Goal: Task Accomplishment & Management: Use online tool/utility

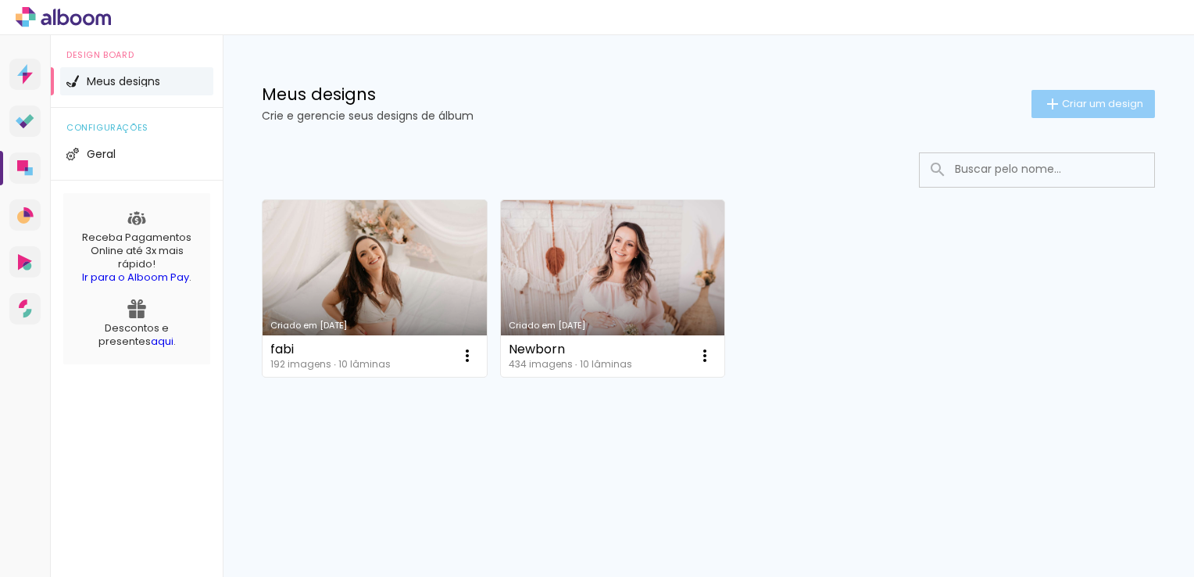
click at [1081, 113] on paper-button "Criar um design" at bounding box center [1093, 104] width 123 height 28
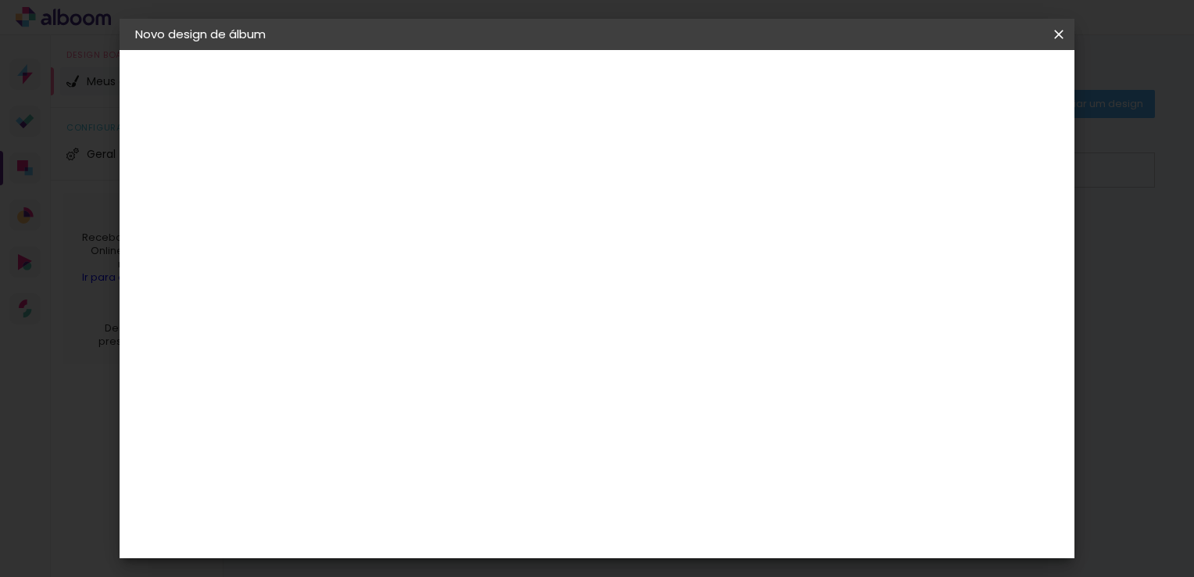
click at [396, 227] on paper-input-container "Título do álbum" at bounding box center [390, 211] width 11 height 40
click at [1062, 32] on iron-icon at bounding box center [1059, 35] width 19 height 16
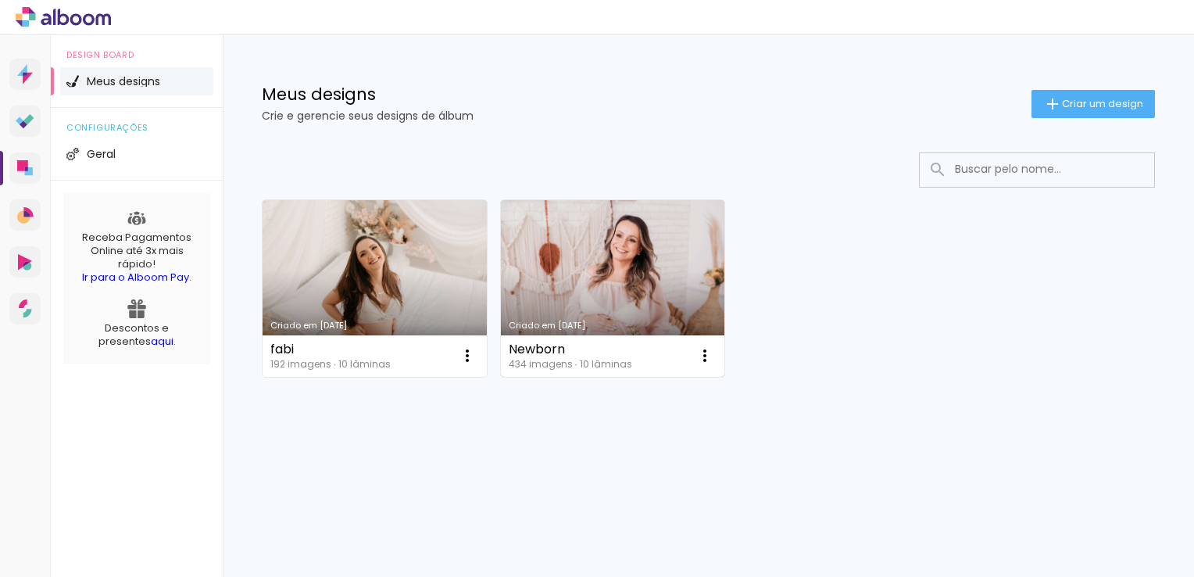
click at [553, 258] on link "Criado em [DATE]" at bounding box center [613, 288] width 224 height 177
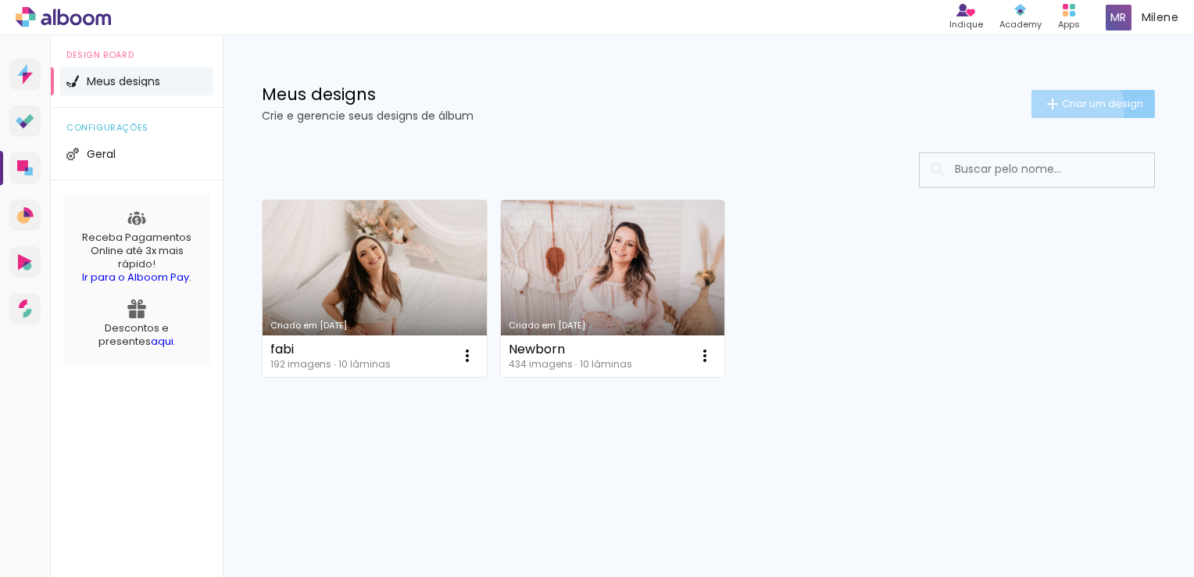
click at [1072, 109] on span "Criar um design" at bounding box center [1102, 103] width 81 height 10
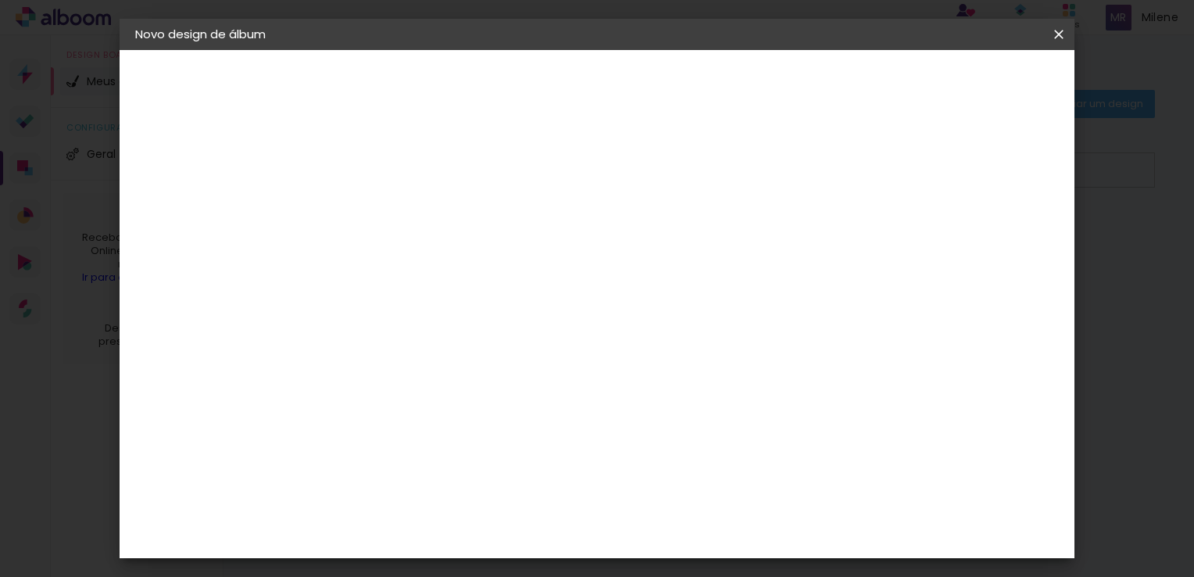
click at [391, 205] on input at bounding box center [391, 210] width 0 height 24
type input "F"
type input "RAEL"
type paper-input "RAEL"
click at [551, 95] on paper-button "Avançar" at bounding box center [512, 83] width 77 height 27
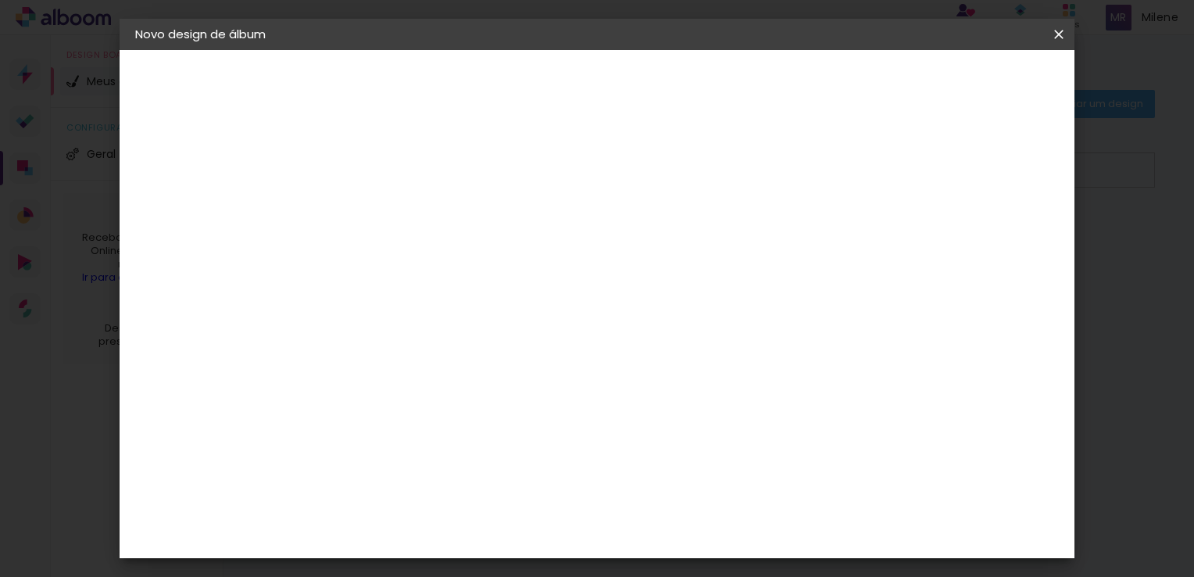
click at [683, 244] on paper-item "Tamanho Livre" at bounding box center [608, 237] width 150 height 34
click at [683, 70] on paper-button "Avançar" at bounding box center [644, 83] width 77 height 27
click at [961, 80] on span "Iniciar design" at bounding box center [925, 82] width 71 height 11
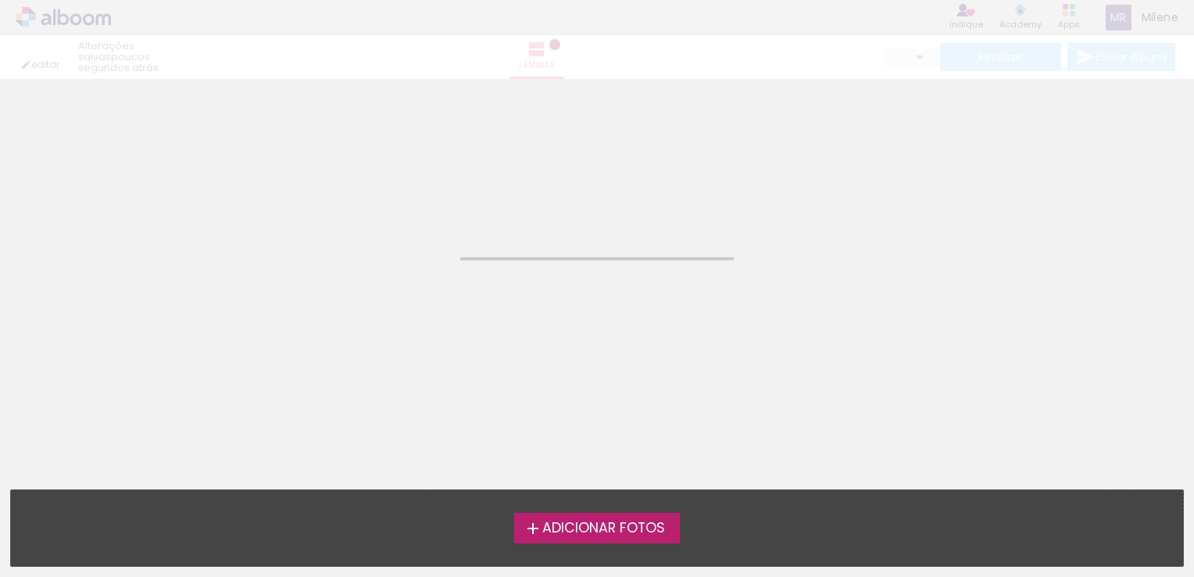
click at [570, 224] on neon-animatable "Confirmar Cancelar" at bounding box center [597, 158] width 1194 height 159
click at [381, 331] on neon-animated-pages "Confirmar Cancelar" at bounding box center [597, 328] width 1194 height 498
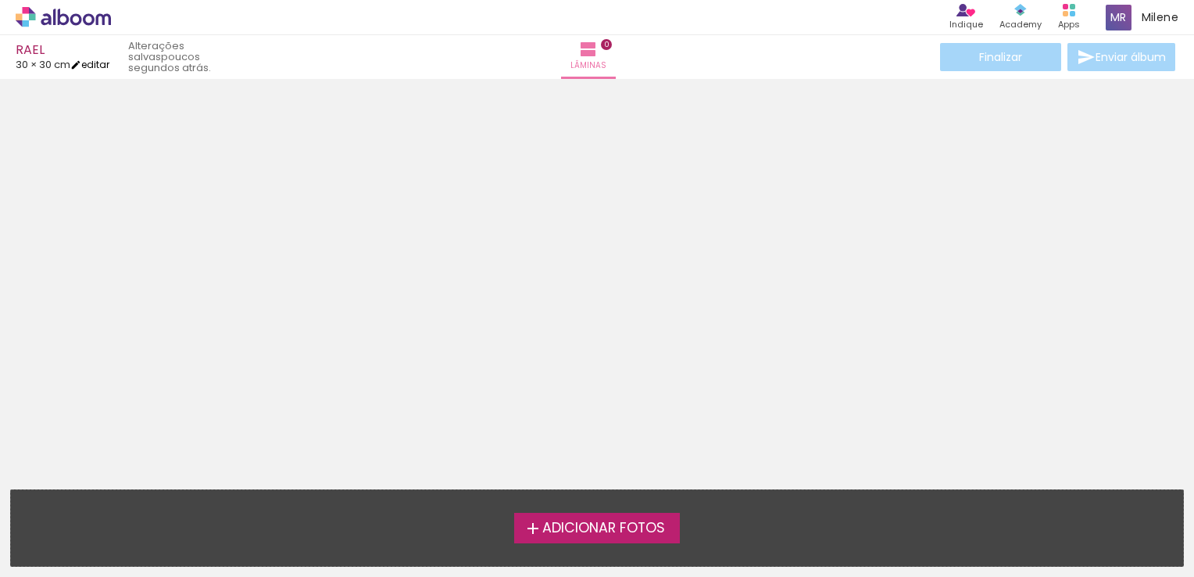
click at [95, 63] on link "editar" at bounding box center [89, 64] width 39 height 13
type input "30"
type input "60"
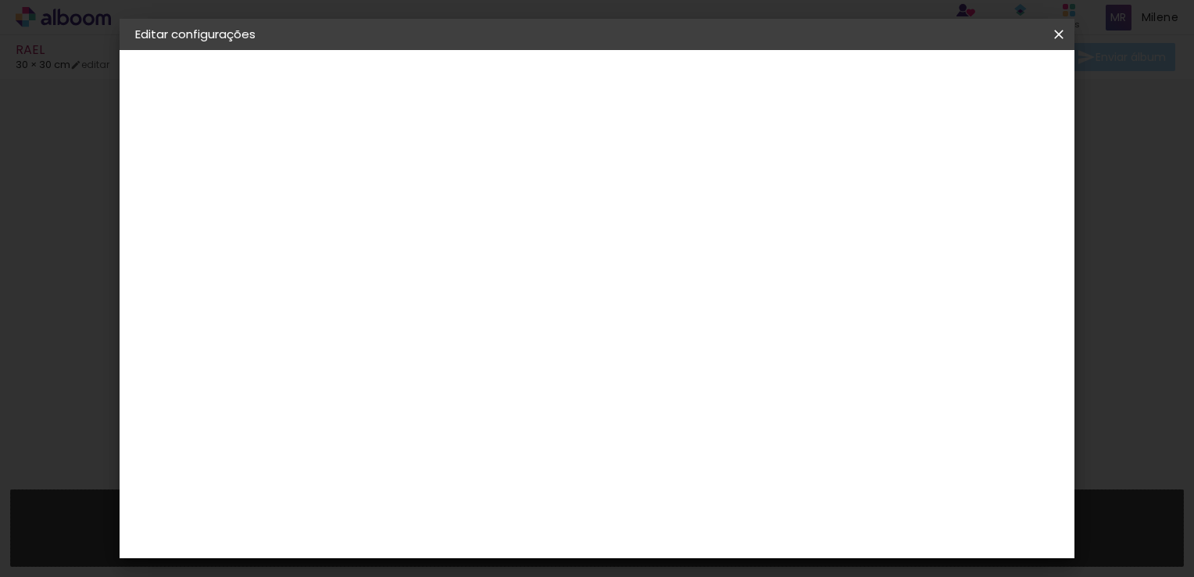
click at [222, 188] on div "Tamanho livre" at bounding box center [195, 193] width 54 height 22
click at [683, 231] on paper-item "Tamanho Livre" at bounding box center [608, 237] width 150 height 34
click at [181, 268] on div "3. Revisão" at bounding box center [220, 272] width 171 height 19
click at [196, 211] on div "2. Especificações Fornecedor Escolhendo fornecedor... Modelo Escolhendo modelo.…" at bounding box center [220, 197] width 171 height 93
click at [203, 192] on iron-pages "Fornecedor Escolhendo fornecedor..." at bounding box center [220, 192] width 171 height 31
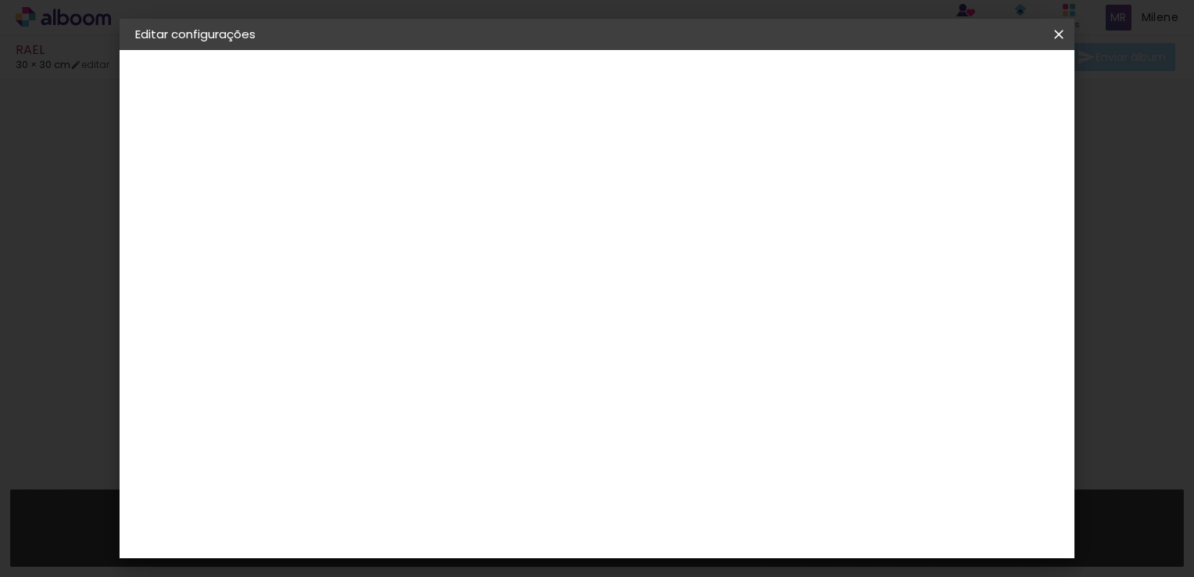
click at [683, 227] on paper-item "Tamanho Livre" at bounding box center [608, 237] width 150 height 34
click at [683, 235] on paper-item "Tamanho Livre" at bounding box center [608, 237] width 150 height 34
click at [683, 309] on paper-listbox "Tamanho Livre Sugerir uma encadernadora" at bounding box center [608, 273] width 150 height 146
click at [664, 317] on div "Sugerir uma encadernadora" at bounding box center [615, 325] width 97 height 25
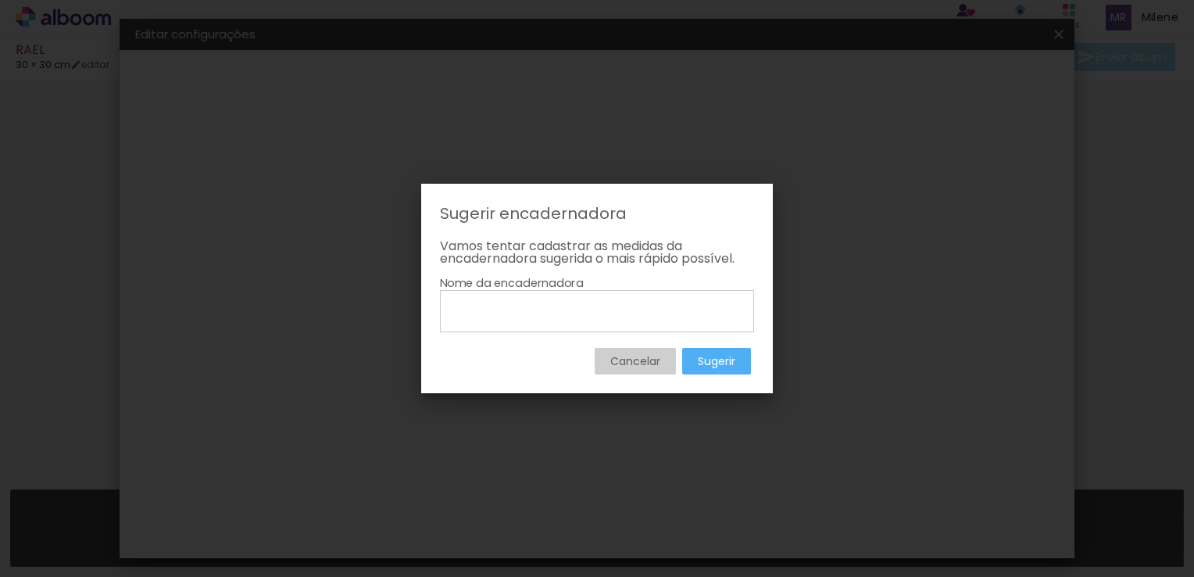
click at [0, 0] on slot "Cancelar" at bounding box center [0, 0] width 0 height 0
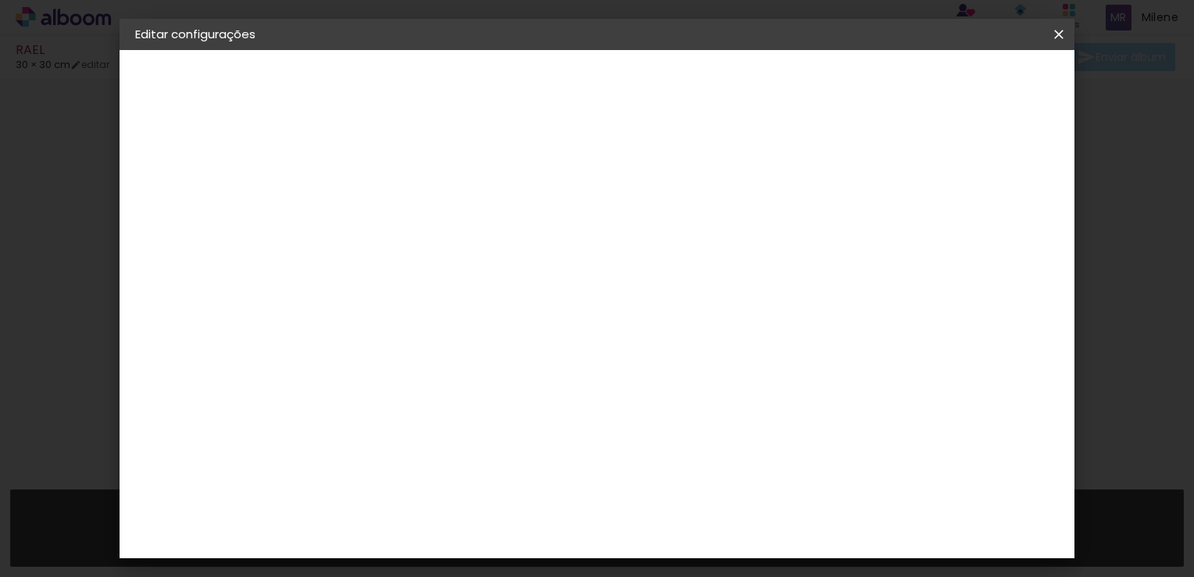
click at [0, 0] on slot "Voltar" at bounding box center [0, 0] width 0 height 0
click at [1067, 30] on iron-icon at bounding box center [1059, 35] width 19 height 16
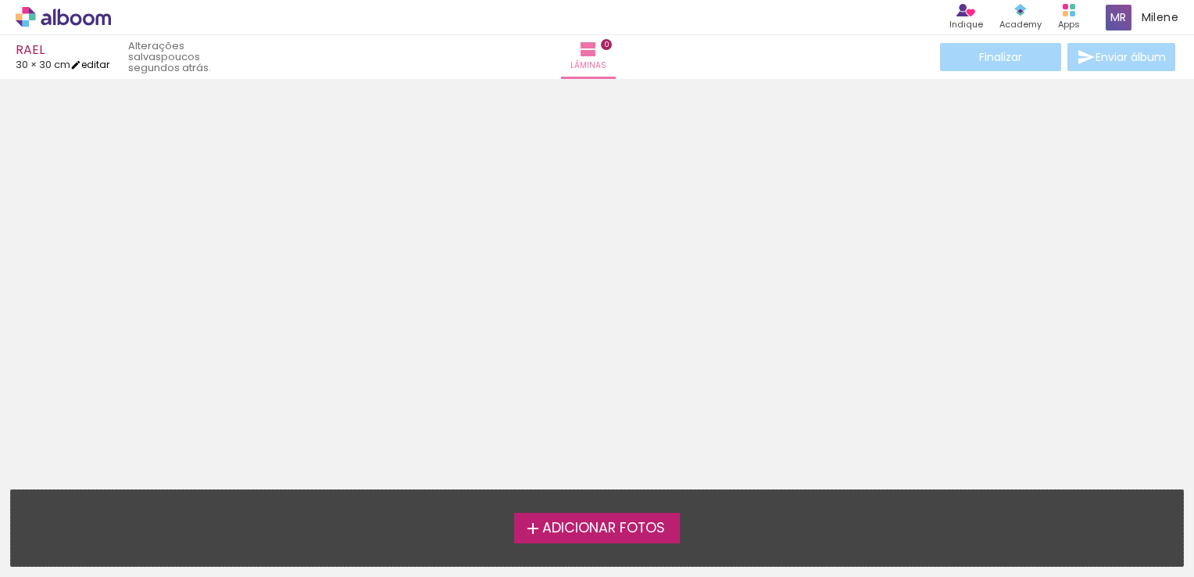
click at [100, 64] on link "editar" at bounding box center [89, 64] width 39 height 13
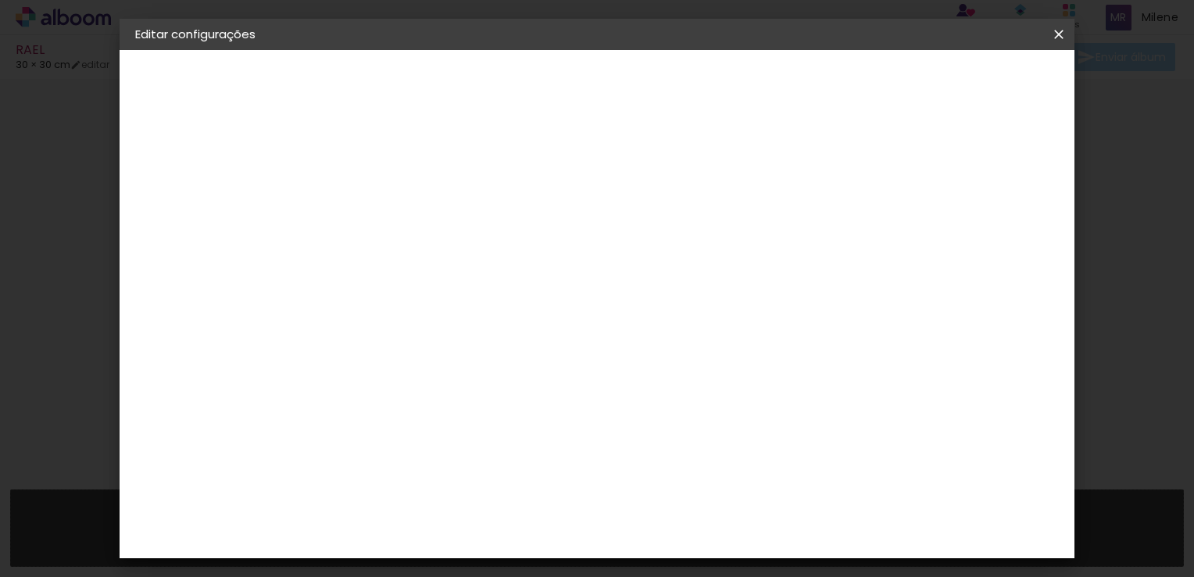
click at [925, 242] on div "mm" at bounding box center [932, 235] width 23 height 23
click at [932, 237] on div "mm" at bounding box center [932, 235] width 23 height 23
click at [209, 195] on div "Tamanho livre" at bounding box center [195, 193] width 54 height 22
click at [424, 367] on div "Master Album" at bounding box center [402, 379] width 44 height 25
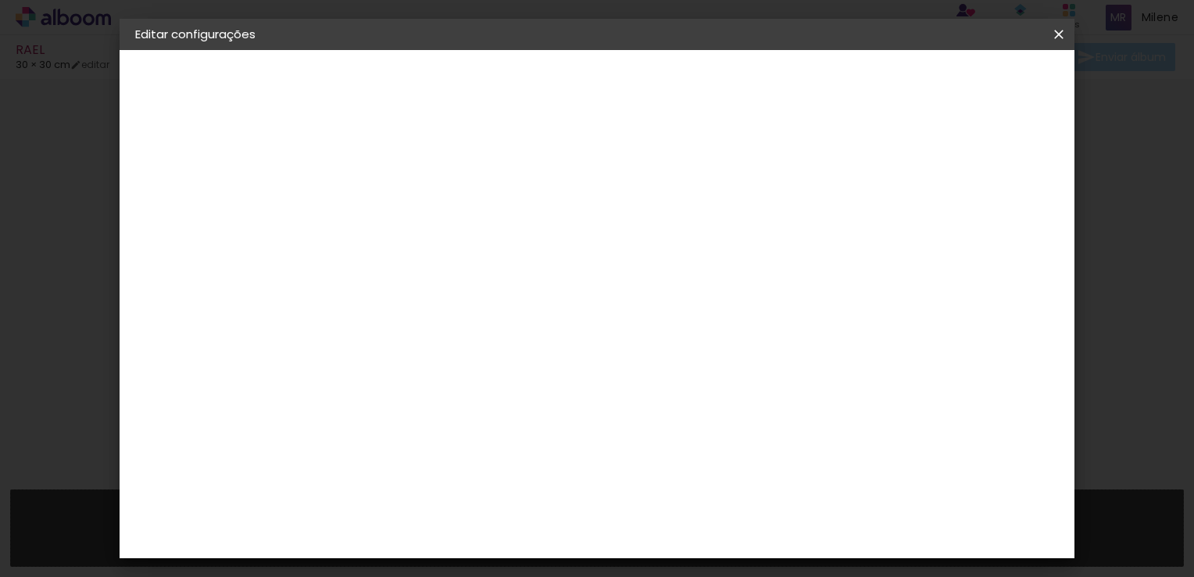
click at [0, 0] on slot "Avançar" at bounding box center [0, 0] width 0 height 0
click at [496, 400] on span "25 × 30" at bounding box center [460, 416] width 73 height 32
click at [646, 70] on paper-button "Avançar" at bounding box center [607, 83] width 77 height 27
click at [695, 338] on quentale-layouter at bounding box center [662, 386] width 506 height 210
click at [961, 77] on span "Salvar configurações" at bounding box center [904, 82] width 116 height 11
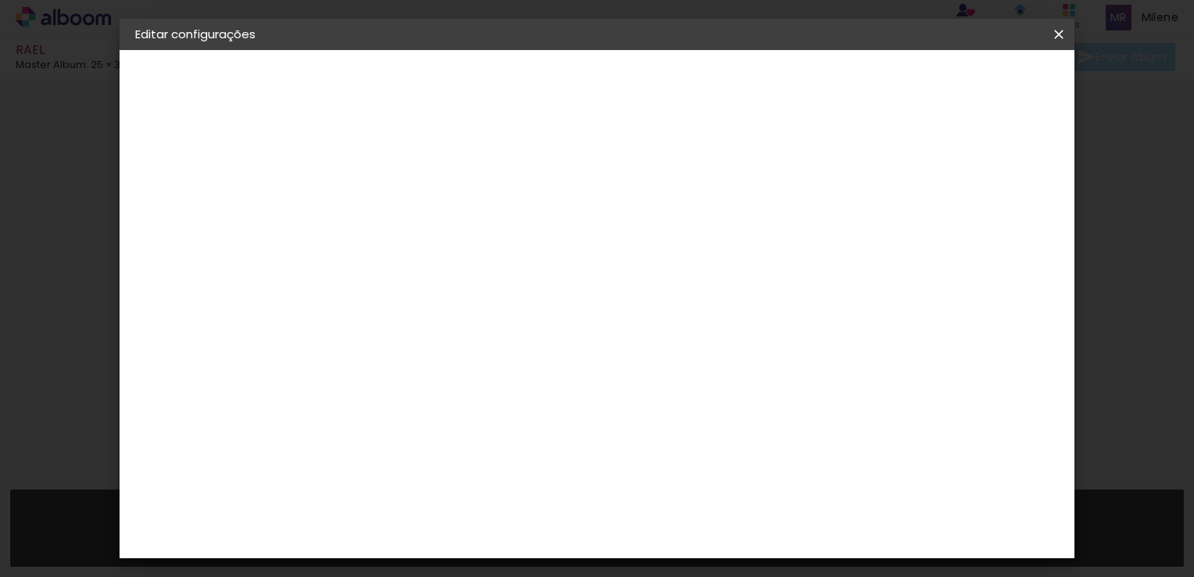
click at [961, 85] on span "Salvar configurações" at bounding box center [904, 82] width 116 height 11
